Goal: Information Seeking & Learning: Understand process/instructions

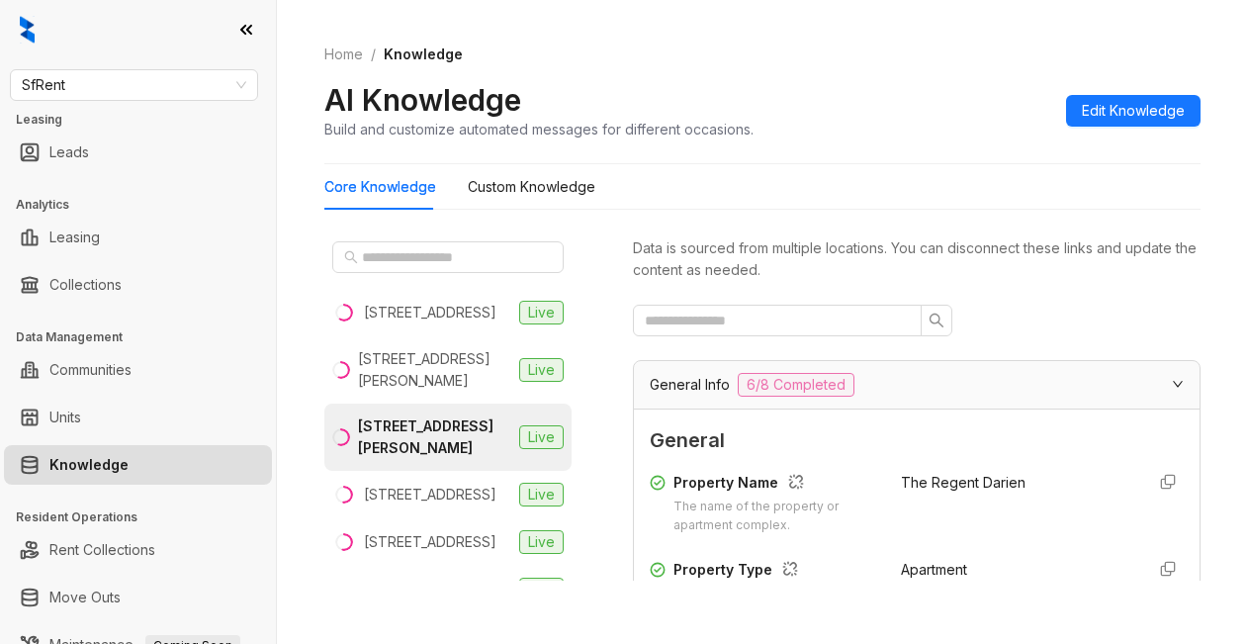
scroll to position [2770, 0]
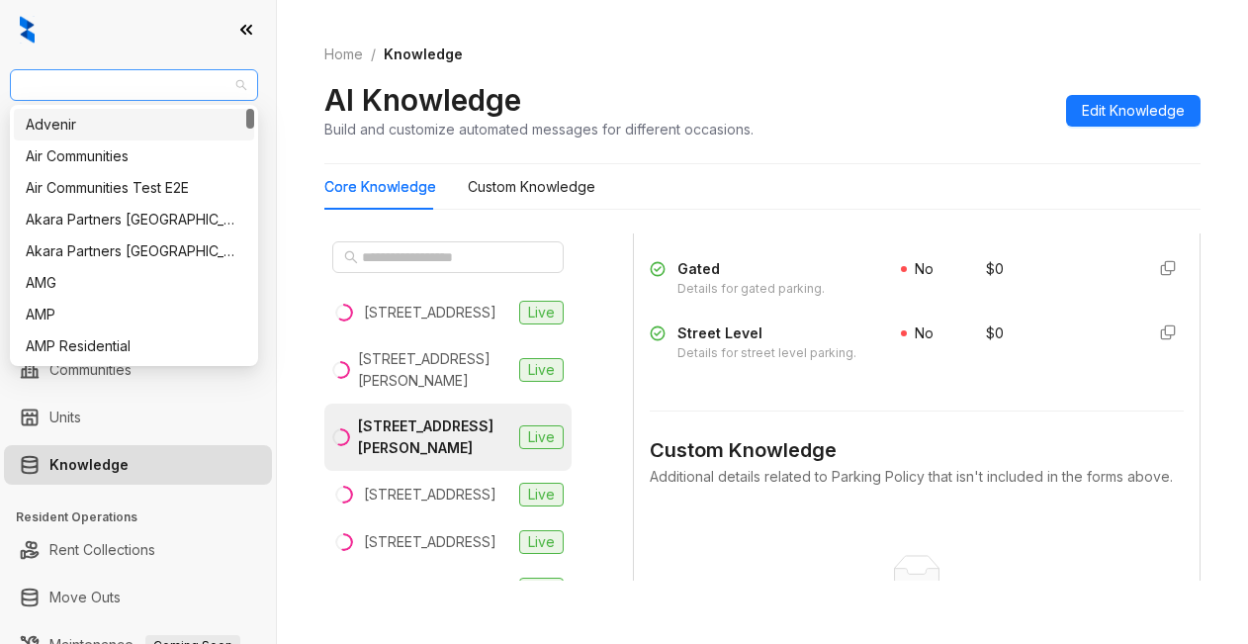
drag, startPoint x: 104, startPoint y: 85, endPoint x: 74, endPoint y: 71, distance: 32.7
click at [96, 77] on span "SfRent" at bounding box center [134, 85] width 225 height 30
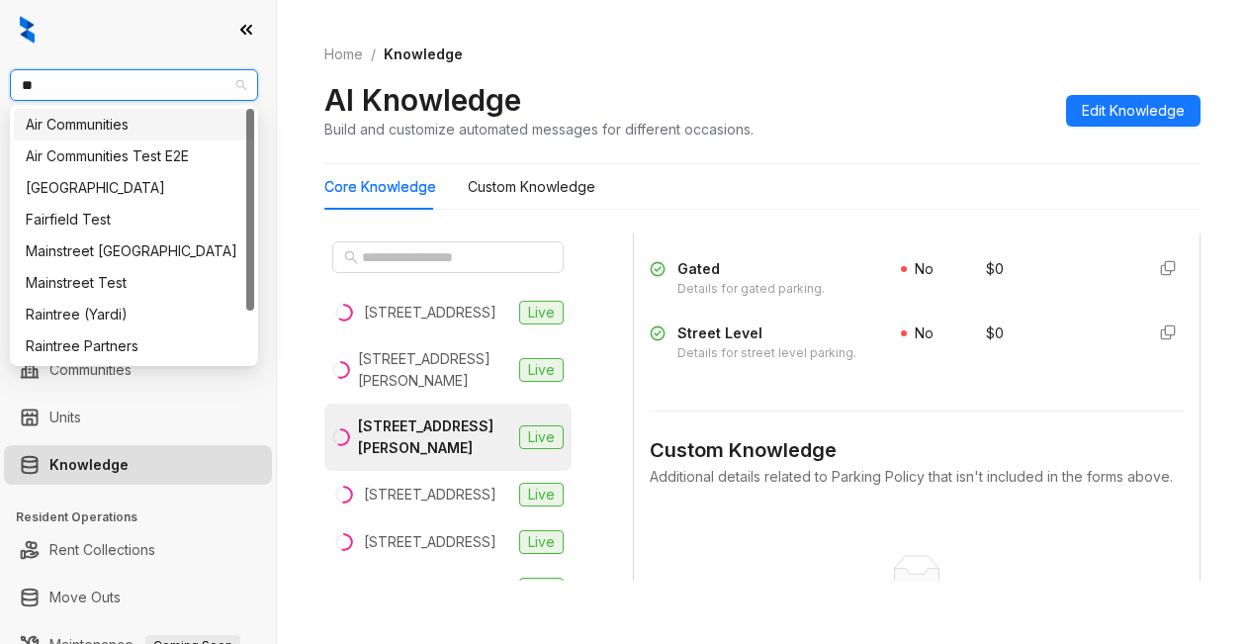
type input "***"
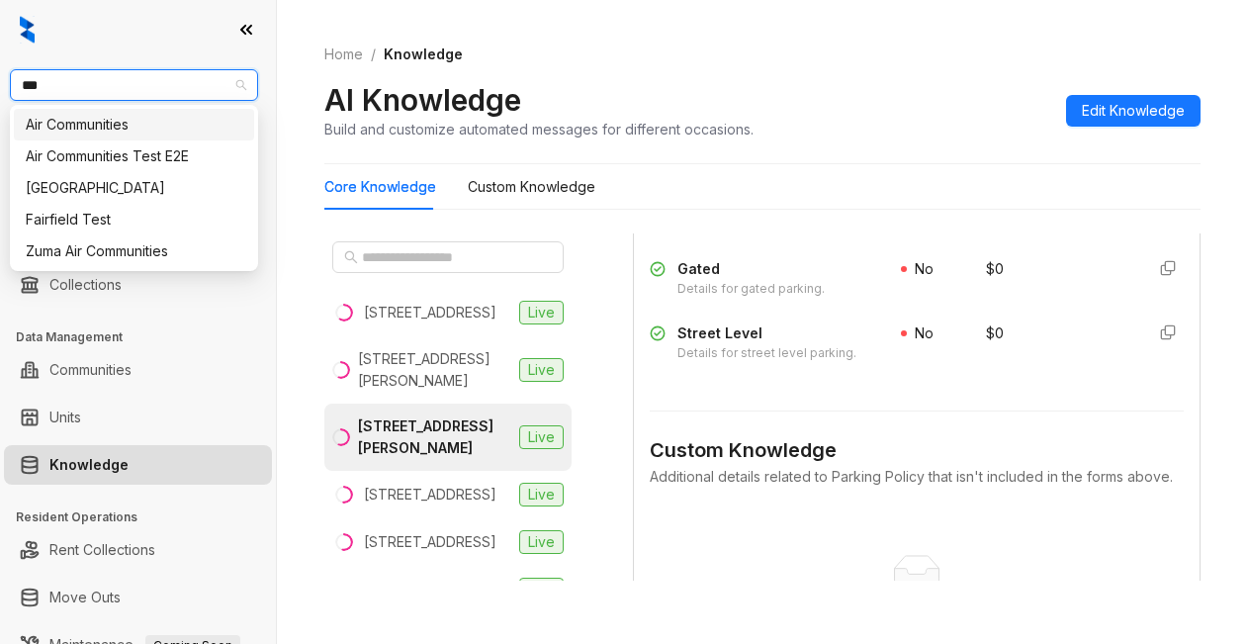
drag, startPoint x: 112, startPoint y: 124, endPoint x: 130, endPoint y: 114, distance: 20.4
click at [115, 125] on div "Air Communities" at bounding box center [134, 125] width 217 height 22
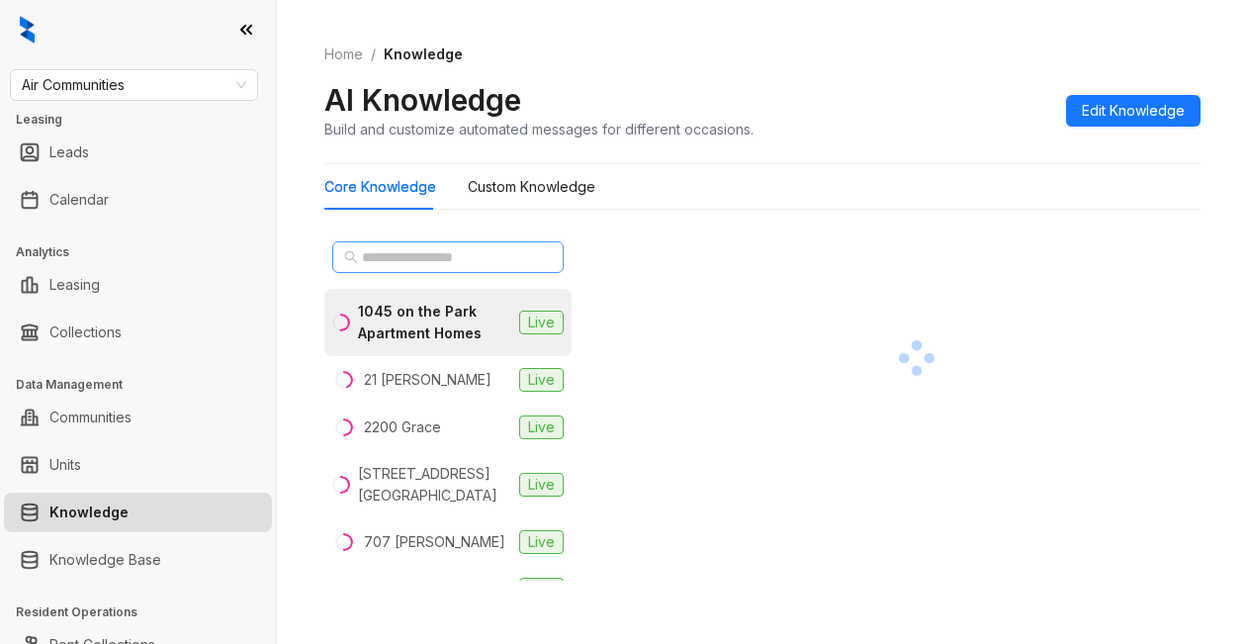
drag, startPoint x: 508, startPoint y: 179, endPoint x: 355, endPoint y: 255, distance: 171.2
click at [355, 255] on icon "search" at bounding box center [351, 257] width 14 height 14
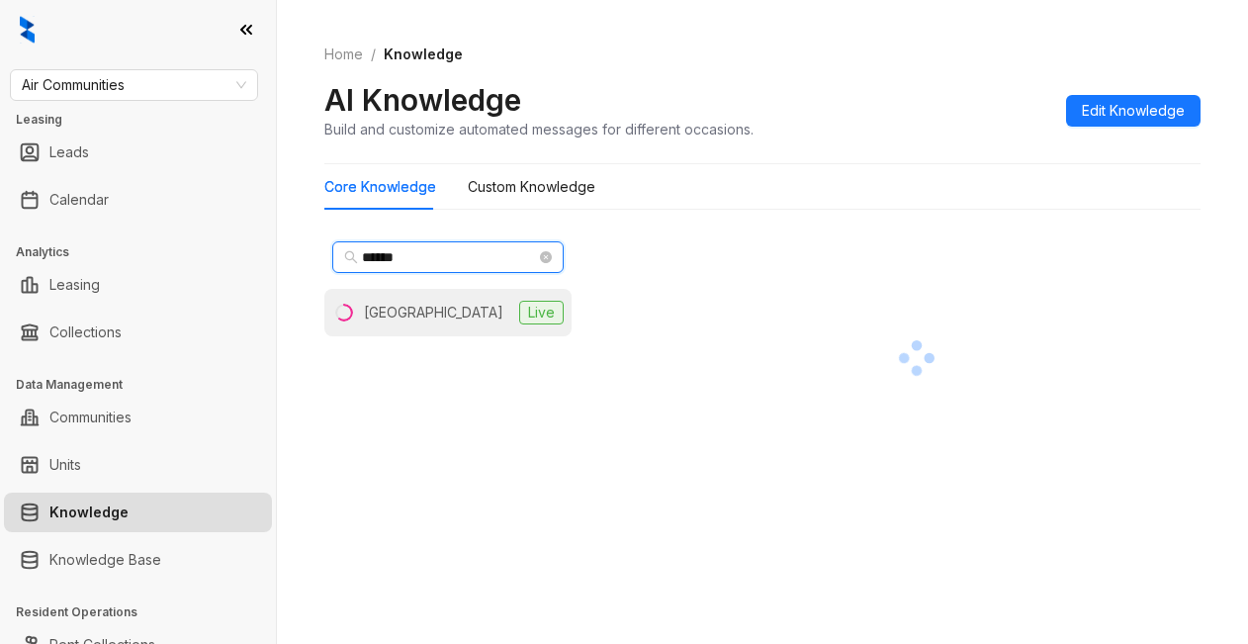
type input "******"
click at [434, 316] on div "Plantation Gardens" at bounding box center [433, 313] width 139 height 22
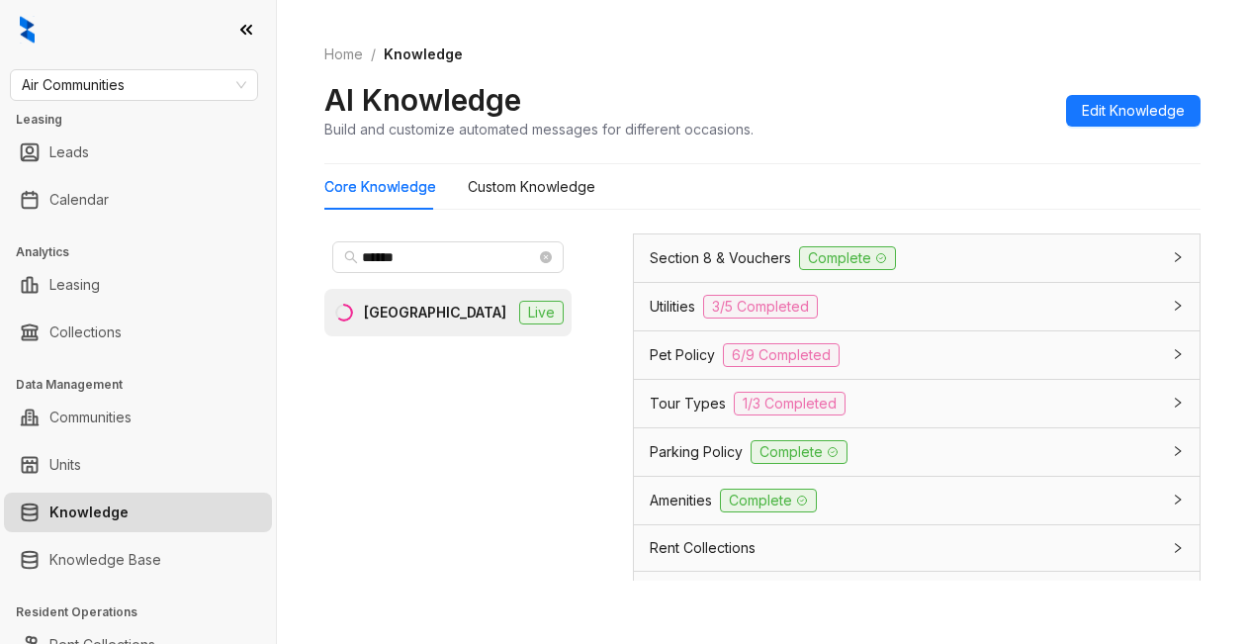
scroll to position [1583, 0]
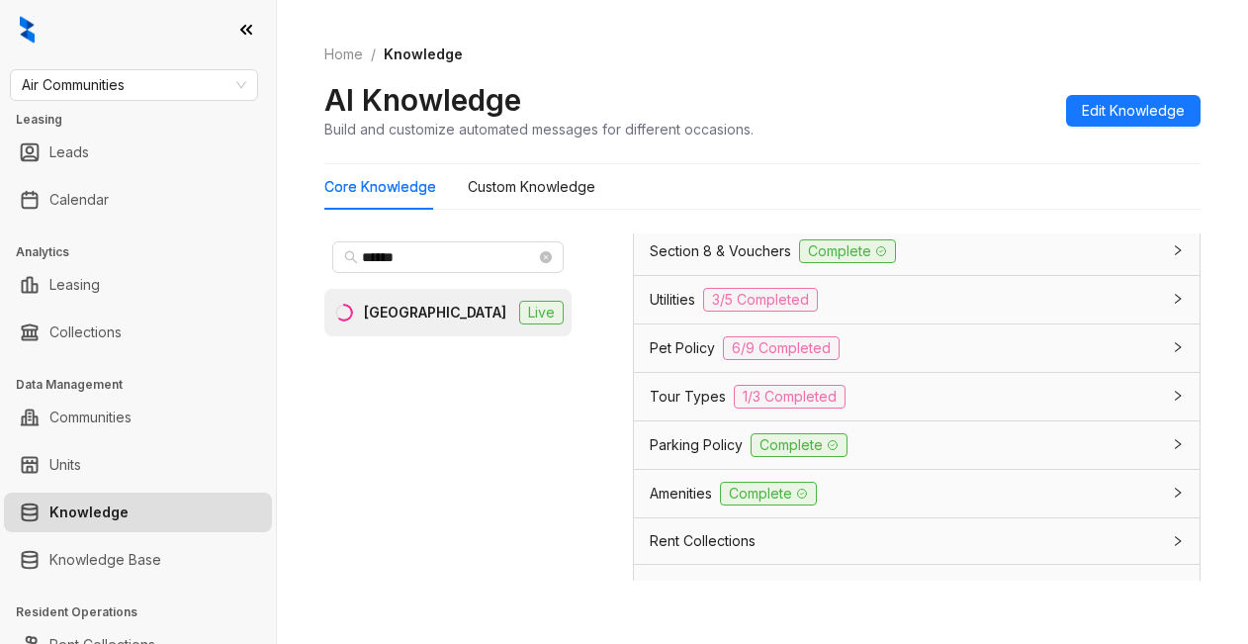
click at [669, 311] on span "Utilities" at bounding box center [672, 300] width 45 height 22
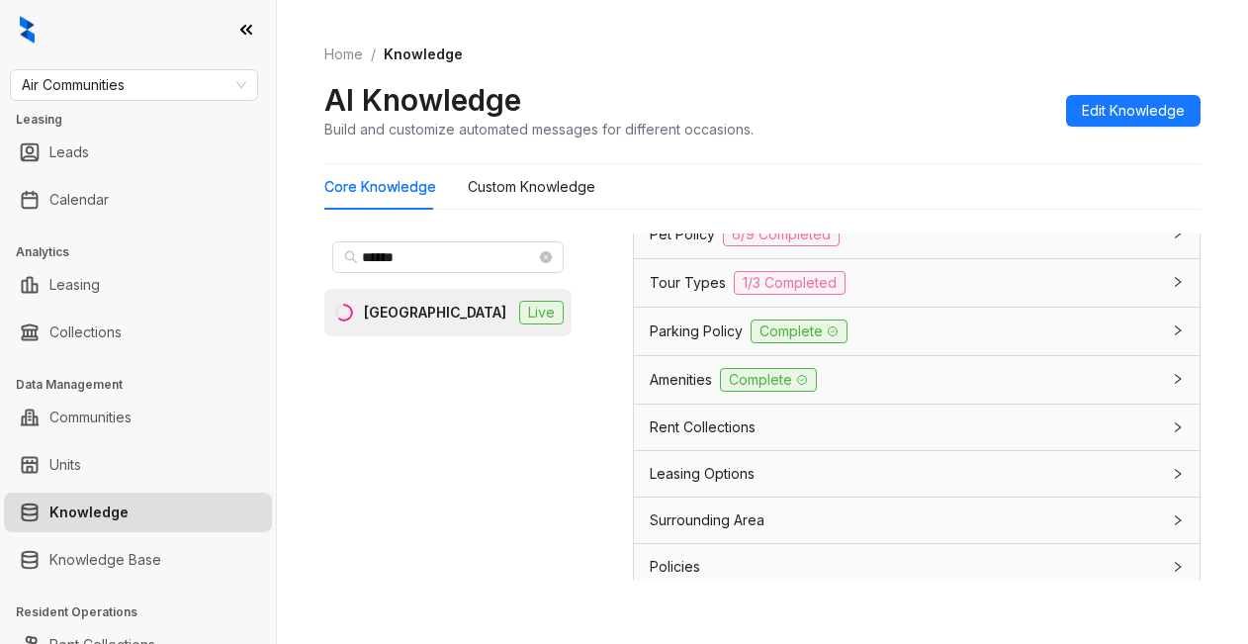
scroll to position [2770, 0]
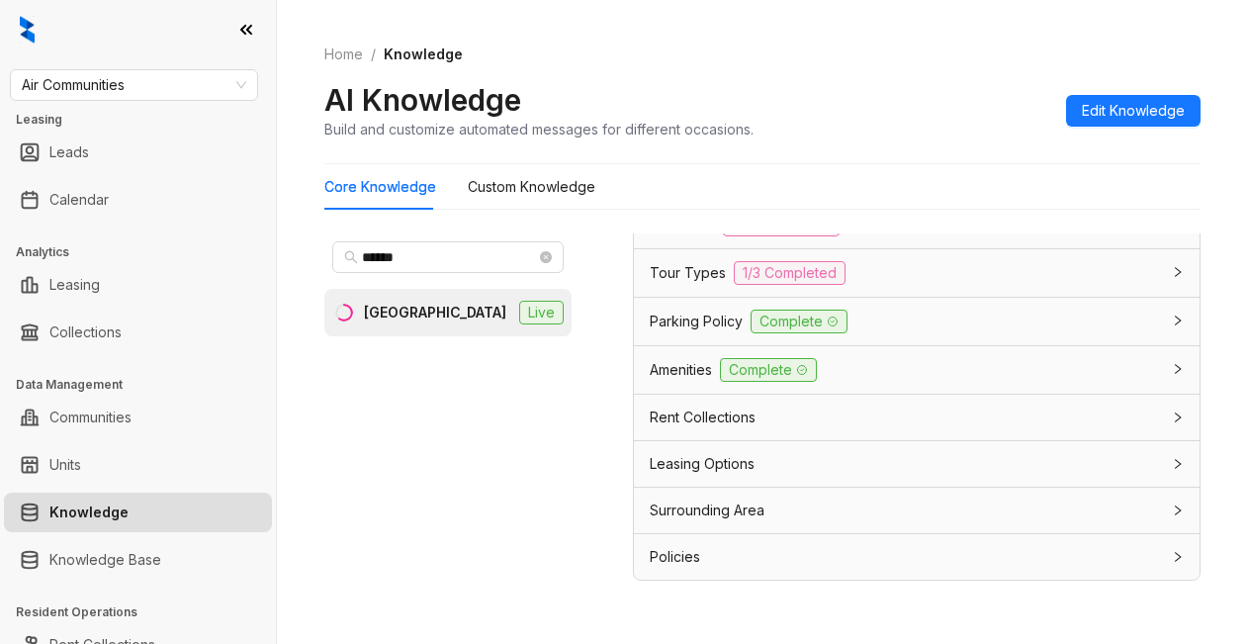
drag, startPoint x: 682, startPoint y: 469, endPoint x: 691, endPoint y: 459, distance: 13.3
click at [683, 468] on span "Leasing Options" at bounding box center [702, 464] width 105 height 22
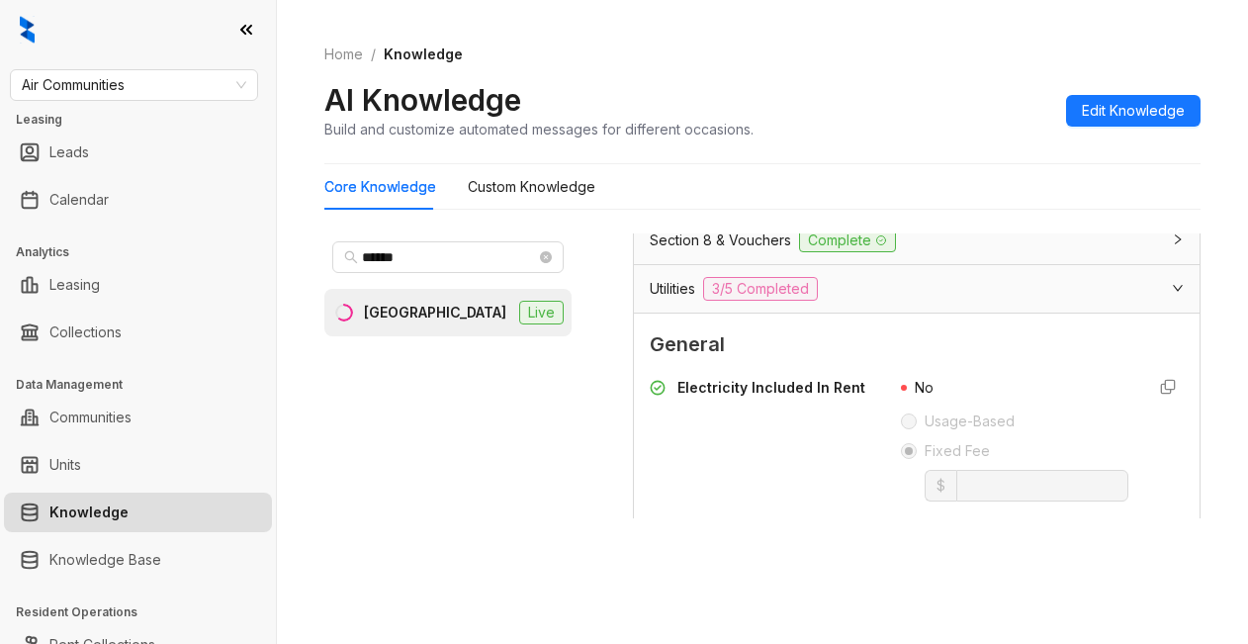
scroll to position [1468, 0]
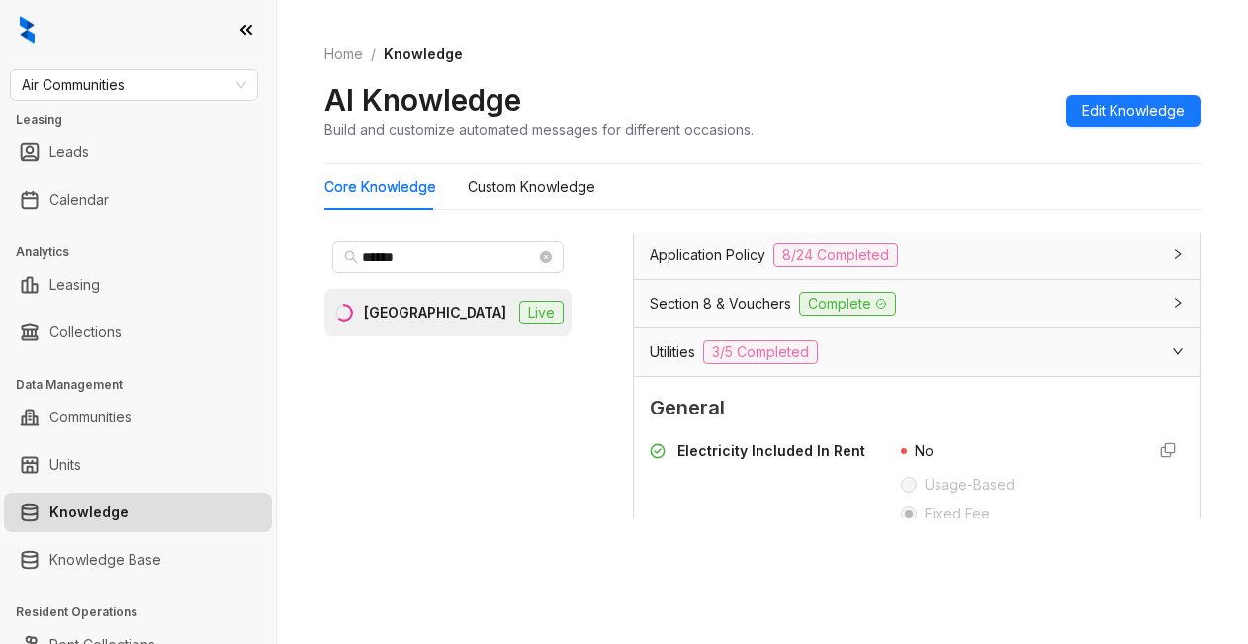
click at [747, 266] on span "Application Policy" at bounding box center [708, 255] width 116 height 22
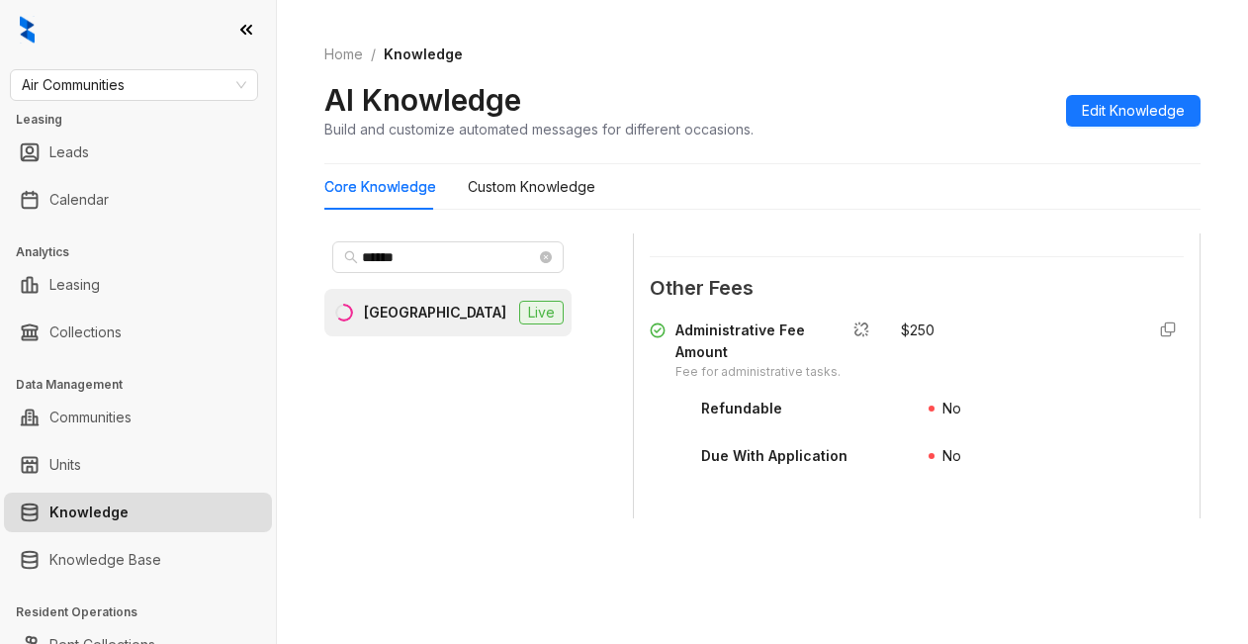
scroll to position [3149, 0]
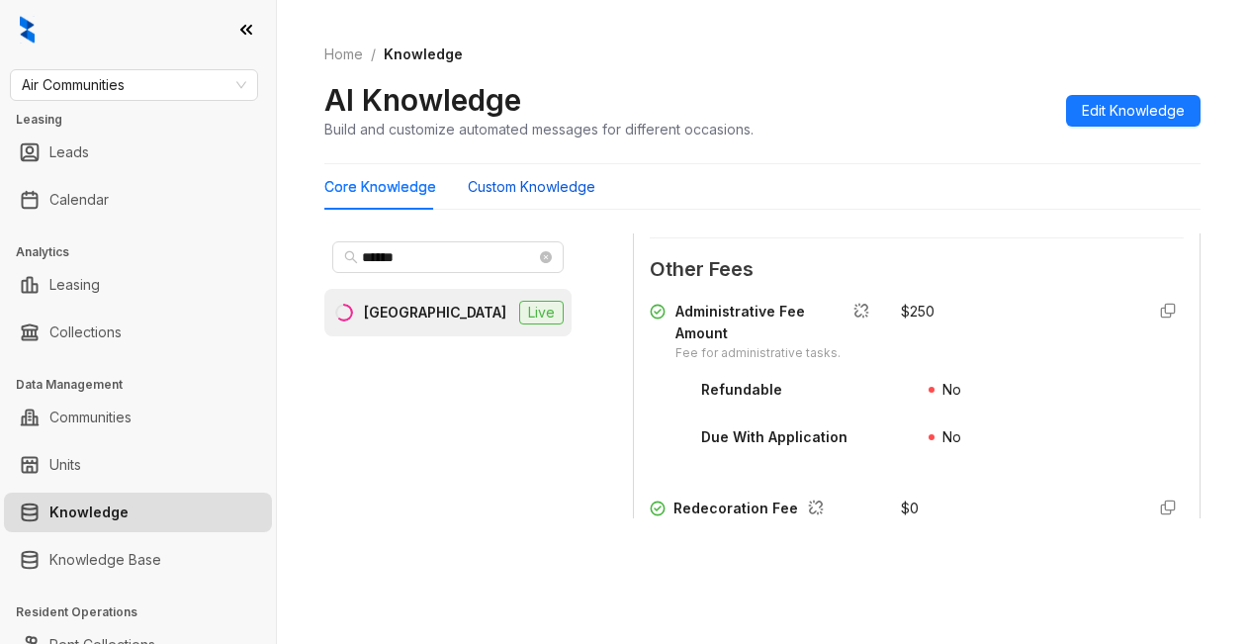
click at [592, 182] on Knowledge "Custom Knowledge" at bounding box center [532, 187] width 128 height 22
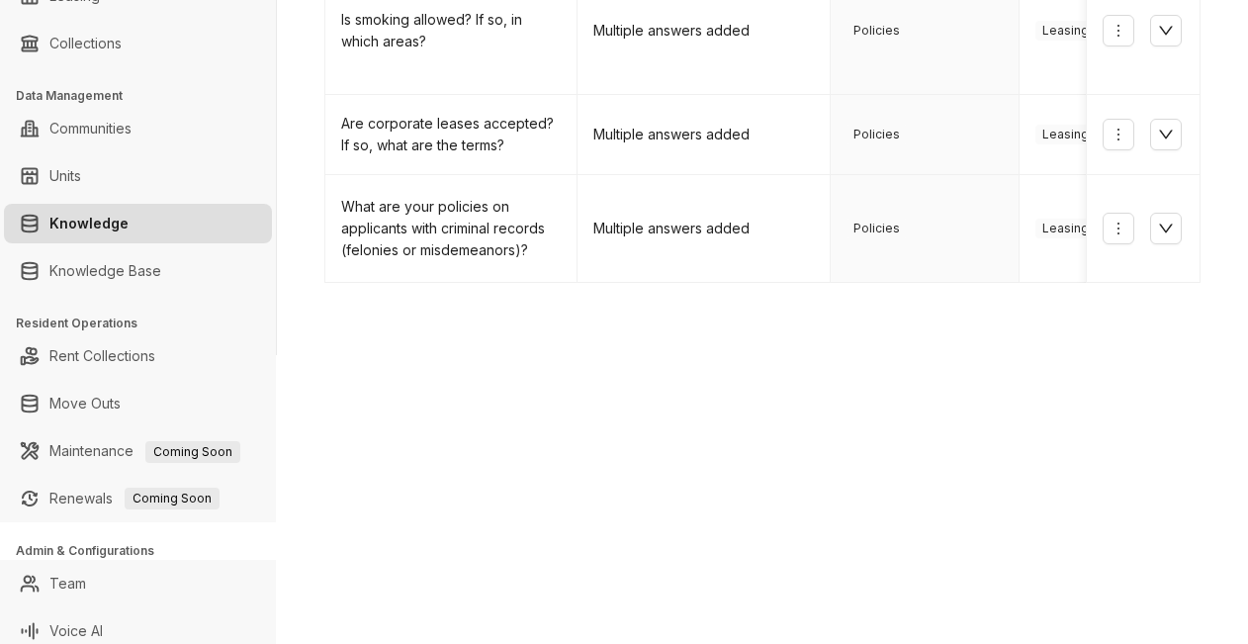
scroll to position [297, 0]
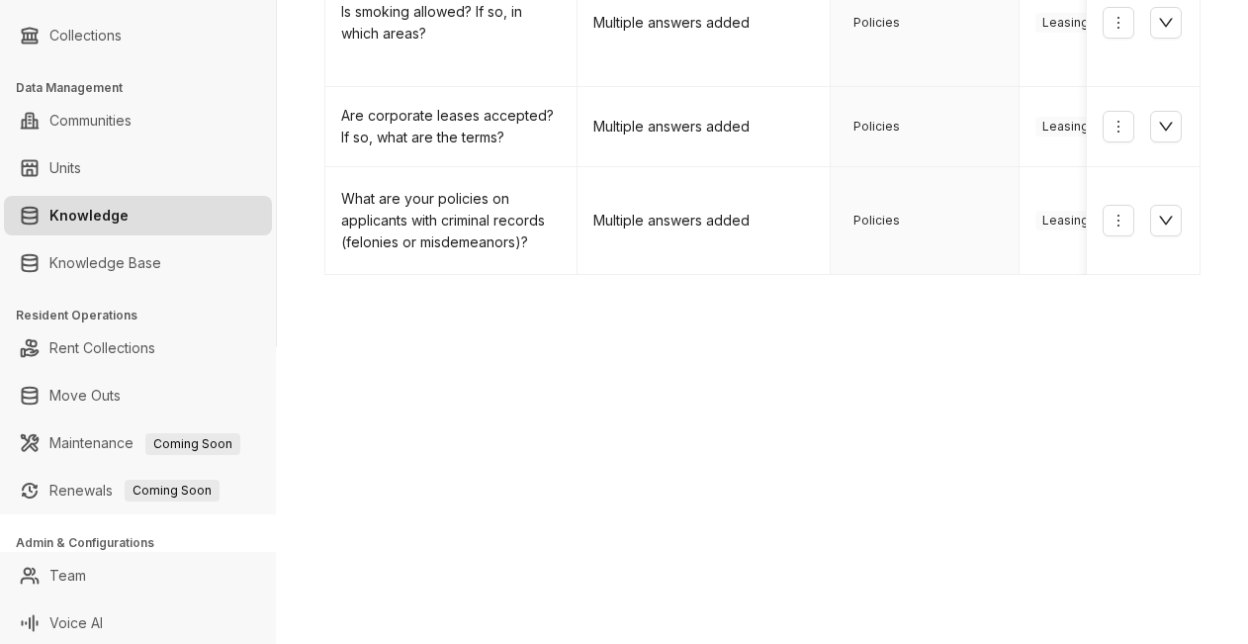
click at [1012, 292] on link "2" at bounding box center [1027, 307] width 30 height 30
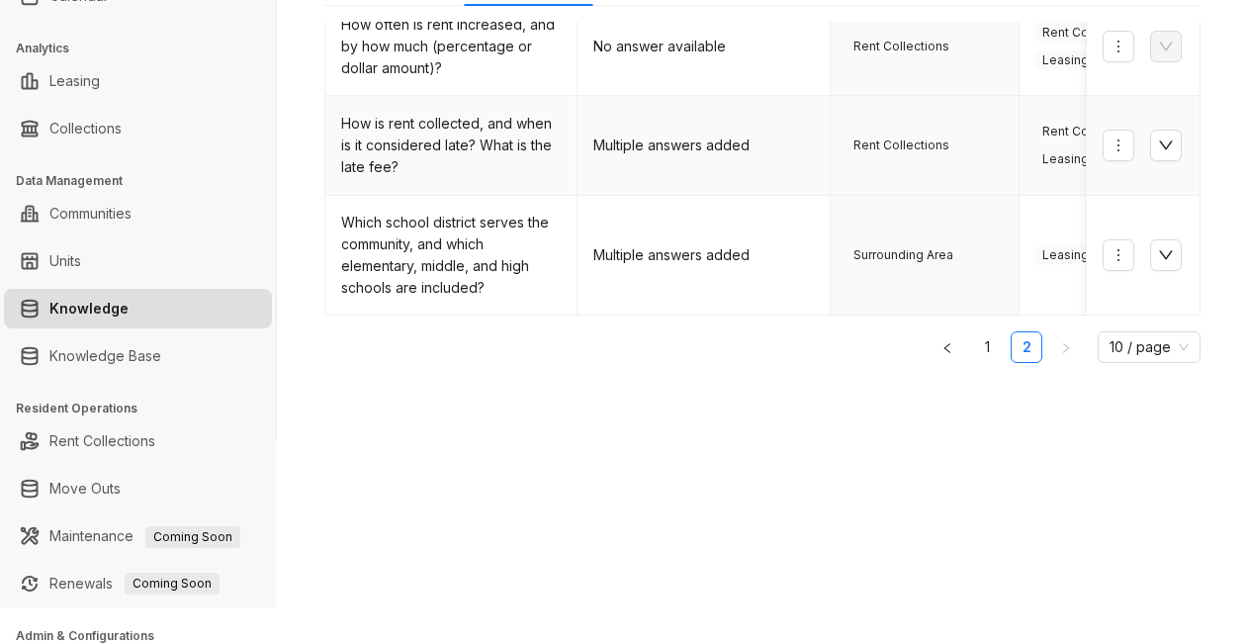
scroll to position [0, 0]
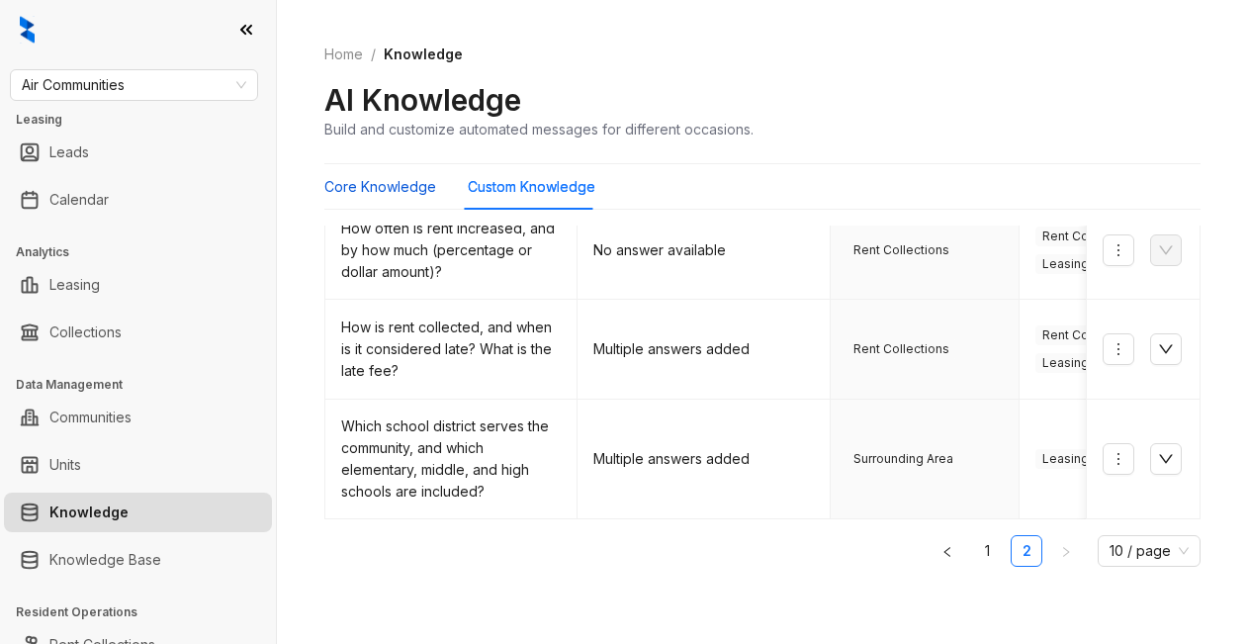
click at [406, 180] on Knowledge "Core Knowledge" at bounding box center [380, 187] width 112 height 22
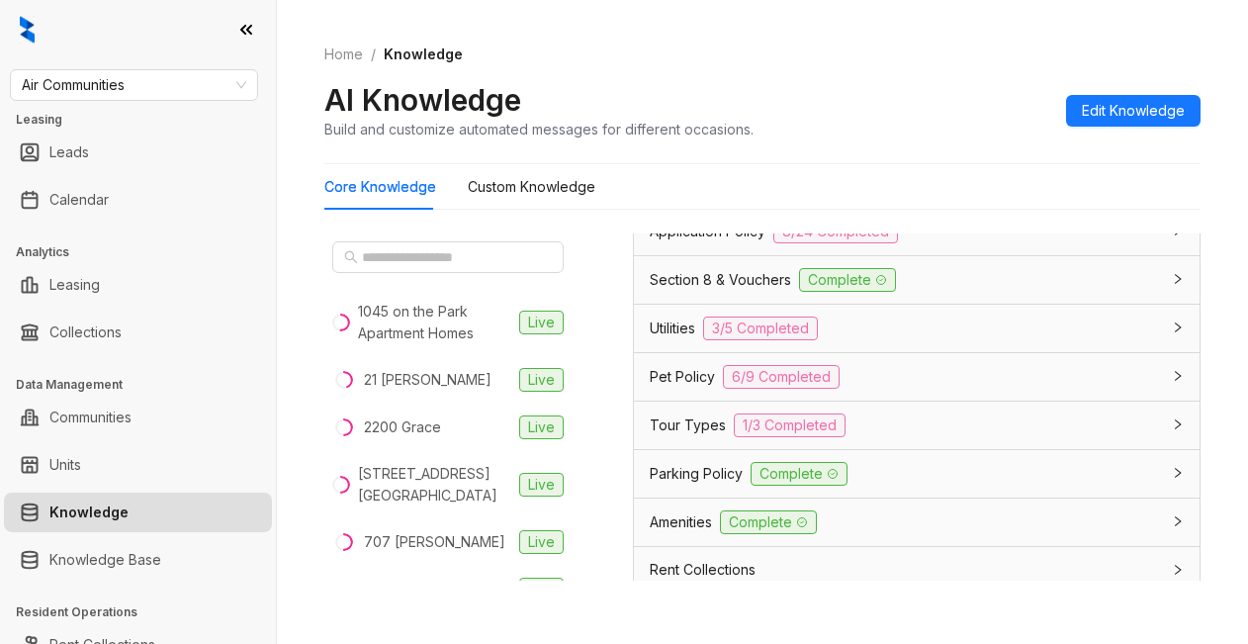
scroll to position [1484, 0]
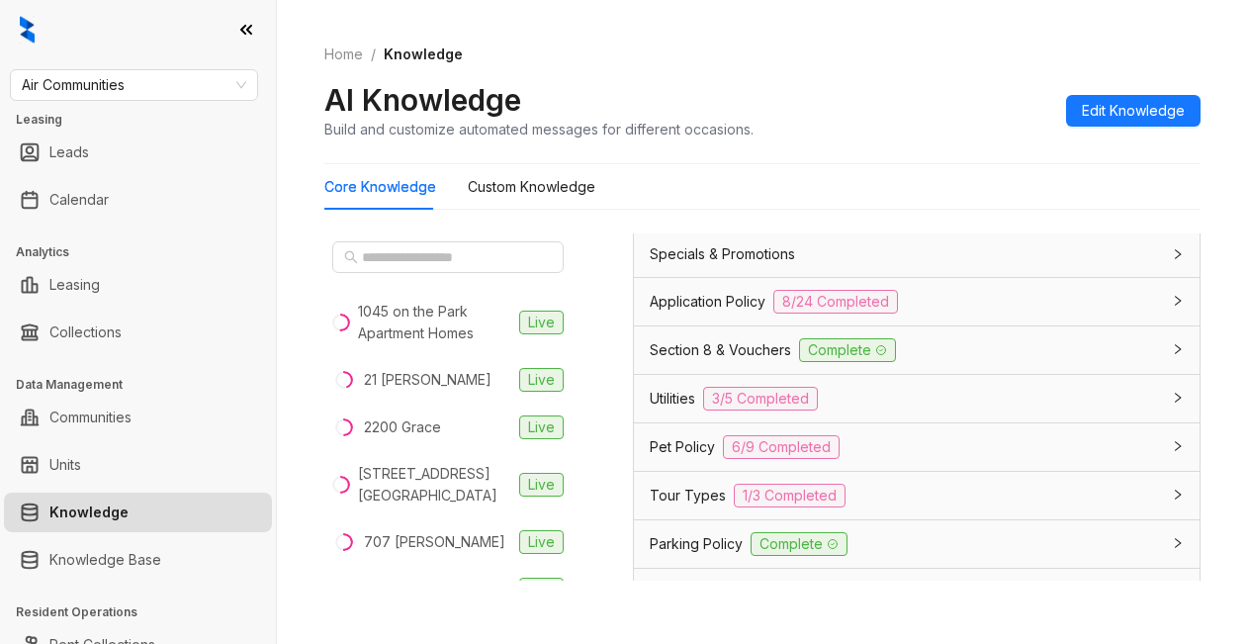
click at [720, 313] on span "Application Policy" at bounding box center [708, 302] width 116 height 22
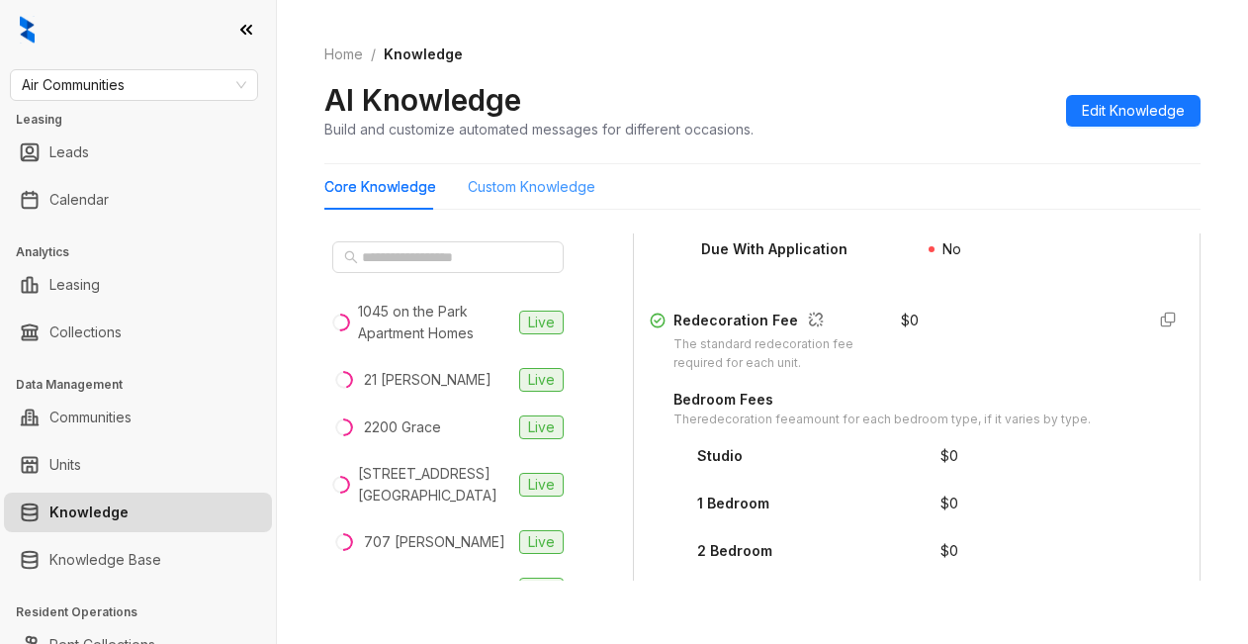
scroll to position [3363, 0]
